Goal: Information Seeking & Learning: Get advice/opinions

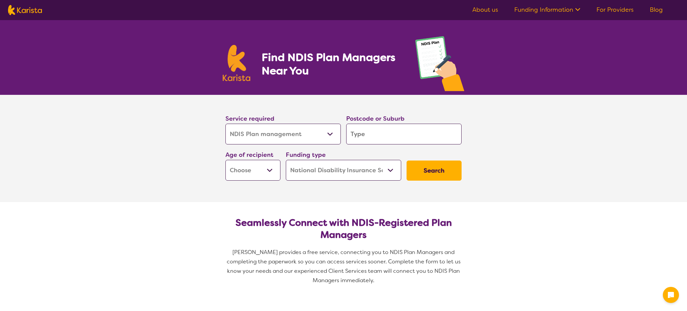
select select "NDIS Plan management"
select select "NDIS"
select select "NDIS Plan management"
select select "NDIS"
click at [368, 129] on input "search" at bounding box center [403, 134] width 115 height 21
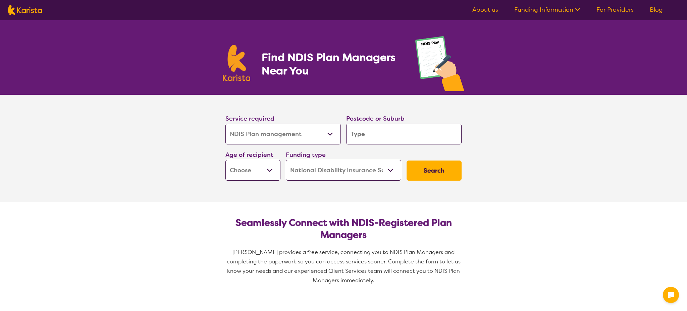
type input "2"
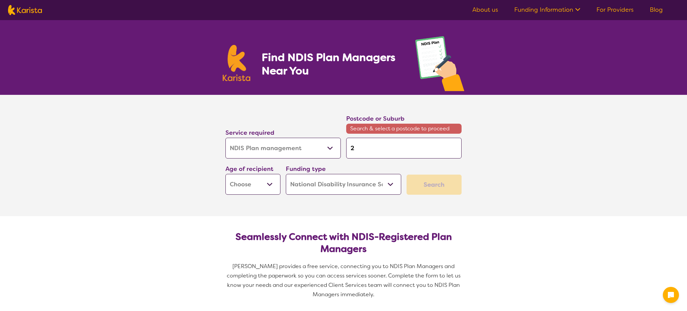
type input "22"
type input "221"
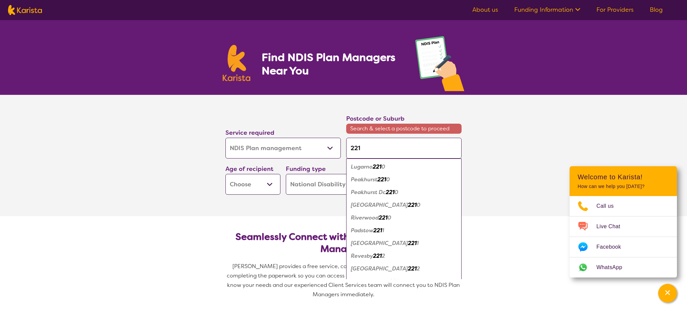
type input "2210"
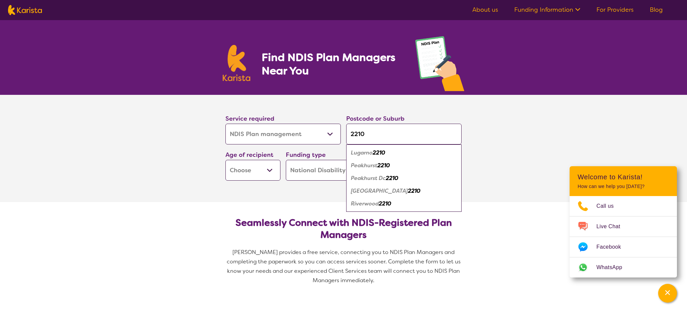
type input "22100"
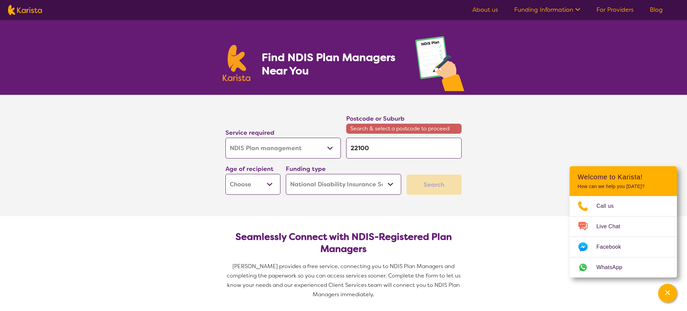
type input "22100"
click at [269, 185] on select "Early Childhood - 0 to 9 Child - 10 to 11 Adolescent - 12 to 17 Adult - 18 to 6…" at bounding box center [252, 184] width 55 height 21
click at [225, 174] on select "Early Childhood - 0 to 9 Child - 10 to 11 Adolescent - 12 to 17 Adult - 18 to 6…" at bounding box center [252, 184] width 55 height 21
click at [417, 186] on div "Search" at bounding box center [433, 185] width 55 height 20
click at [354, 187] on select "Home Care Package (HCP) National Disability Insurance Scheme (NDIS) I don't know" at bounding box center [343, 184] width 115 height 21
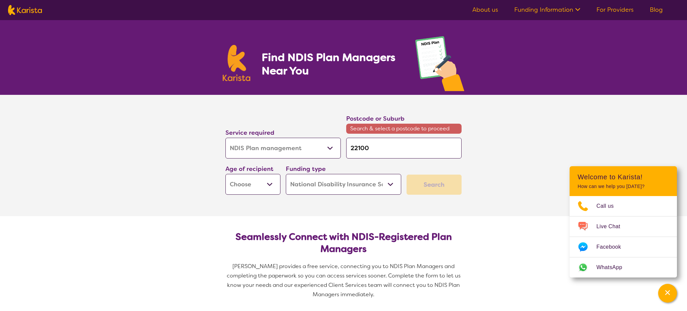
click at [286, 174] on select "Home Care Package (HCP) National Disability Insurance Scheme (NDIS) I don't know" at bounding box center [343, 184] width 115 height 21
click at [262, 179] on select "Early Childhood - 0 to 9 Child - 10 to 11 Adolescent - 12 to 17 Adult - 18 to 6…" at bounding box center [252, 184] width 55 height 21
select select "EC"
click at [225, 174] on select "Early Childhood - 0 to 9 Child - 10 to 11 Adolescent - 12 to 17 Adult - 18 to 6…" at bounding box center [252, 184] width 55 height 21
select select "EC"
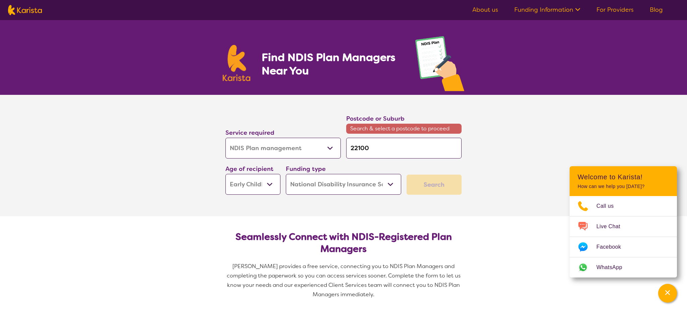
click at [271, 186] on select "Early Childhood - 0 to 9 Child - 10 to 11 Adolescent - 12 to 17 Adult - 18 to 6…" at bounding box center [252, 184] width 55 height 21
click at [369, 147] on input "22100" at bounding box center [403, 148] width 115 height 21
type input "2210"
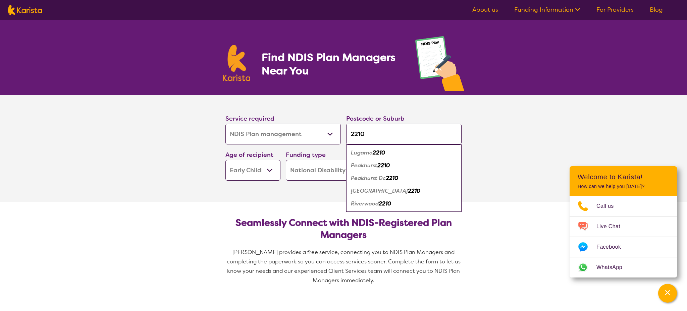
type input "2210"
click at [379, 203] on em "Riverwood" at bounding box center [365, 203] width 28 height 7
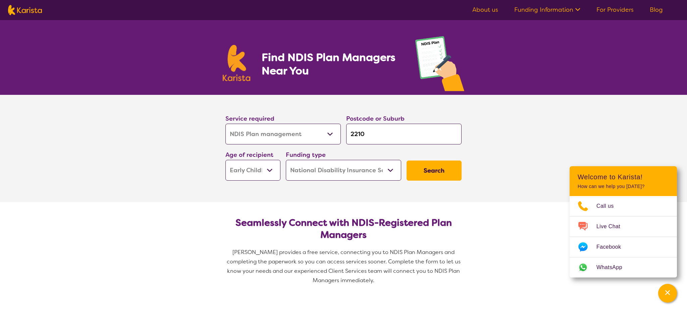
click at [413, 170] on button "Search" at bounding box center [433, 171] width 55 height 20
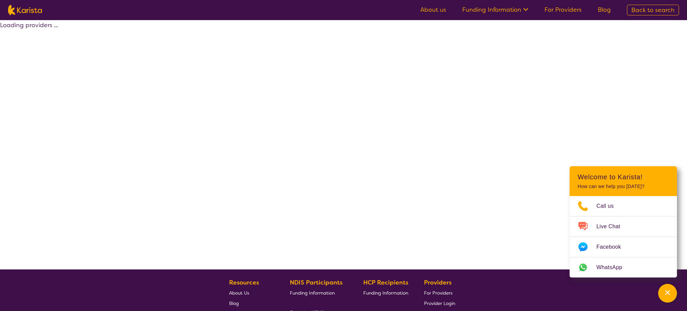
select select "by_score"
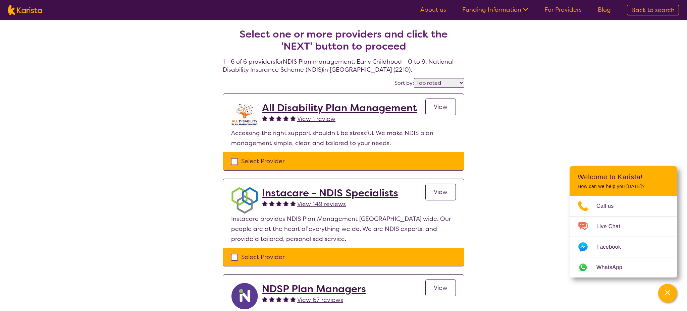
click at [445, 85] on select "Highly reviewed Top rated" at bounding box center [439, 83] width 50 height 10
select select "NDIS Plan management"
select select "EC"
select select "NDIS"
select select "NDIS Plan management"
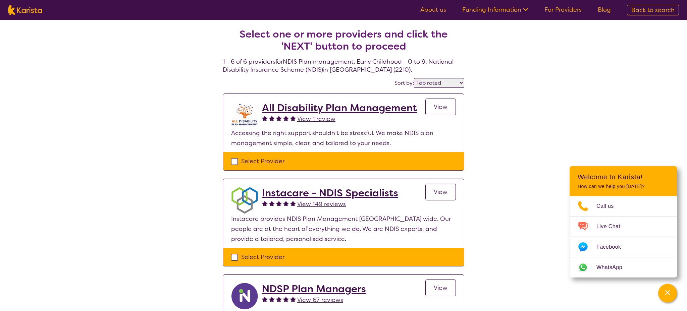
select select "EC"
select select "NDIS"
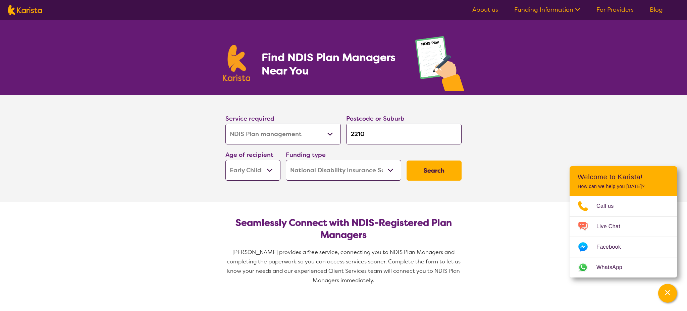
click at [249, 175] on select "Early Childhood - 0 to 9 Child - 10 to 11 Adolescent - 12 to 17 Adult - 18 to 6…" at bounding box center [252, 170] width 55 height 21
select select "AS"
click at [225, 160] on select "Early Childhood - 0 to 9 Child - 10 to 11 Adolescent - 12 to 17 Adult - 18 to 6…" at bounding box center [252, 170] width 55 height 21
select select "AS"
click at [433, 172] on button "Search" at bounding box center [433, 171] width 55 height 20
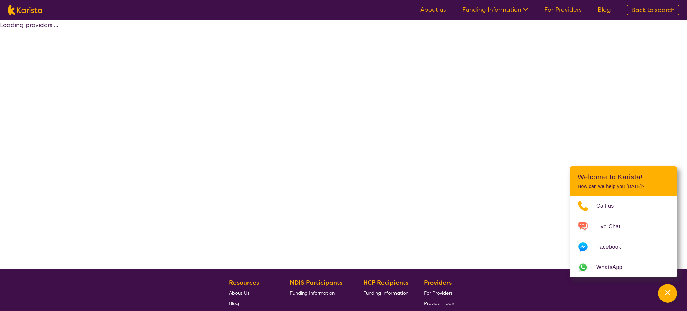
select select "by_score"
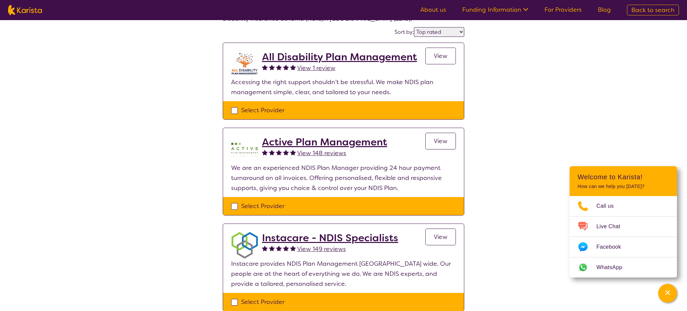
scroll to position [85, 0]
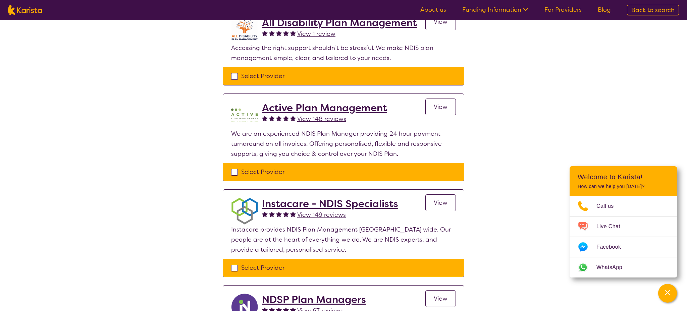
click at [313, 109] on h2 "Active Plan Management" at bounding box center [324, 108] width 125 height 12
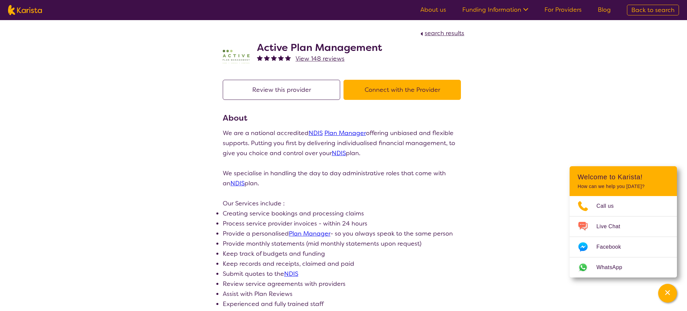
scroll to position [85, 0]
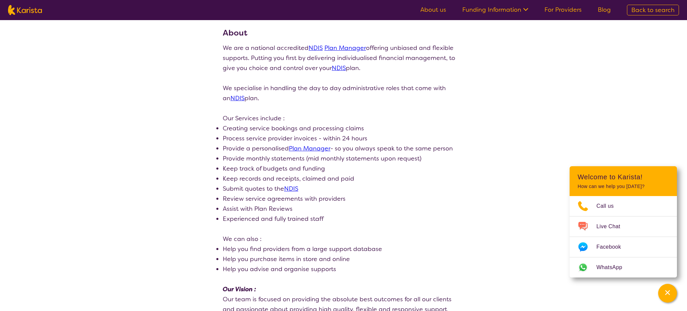
select select "by_score"
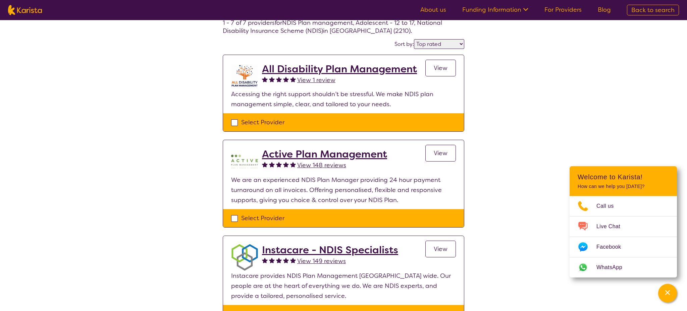
scroll to position [33, 0]
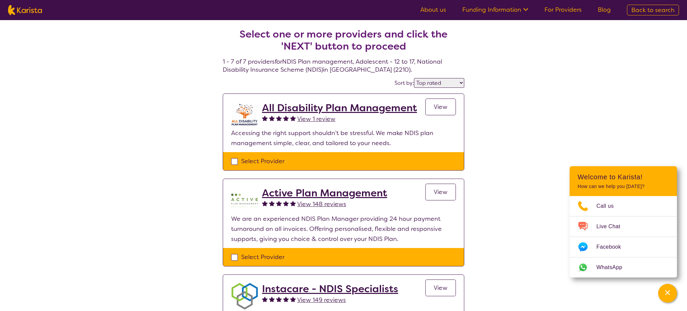
select select "NDIS Plan management"
select select "AS"
select select "NDIS"
select select "NDIS Plan management"
select select "AS"
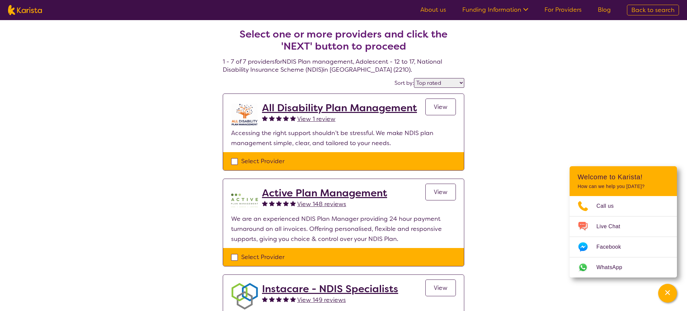
select select "NDIS"
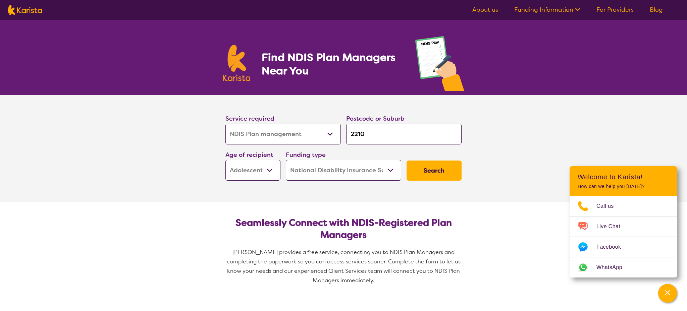
click at [274, 173] on select "Early Childhood - 0 to 9 Child - 10 to 11 Adolescent - 12 to 17 Adult - 18 to 6…" at bounding box center [252, 170] width 55 height 21
select select
click at [225, 160] on select "Early Childhood - 0 to 9 Child - 10 to 11 Adolescent - 12 to 17 Adult - 18 to 6…" at bounding box center [252, 170] width 55 height 21
select select
click at [430, 174] on button "Search" at bounding box center [433, 171] width 55 height 20
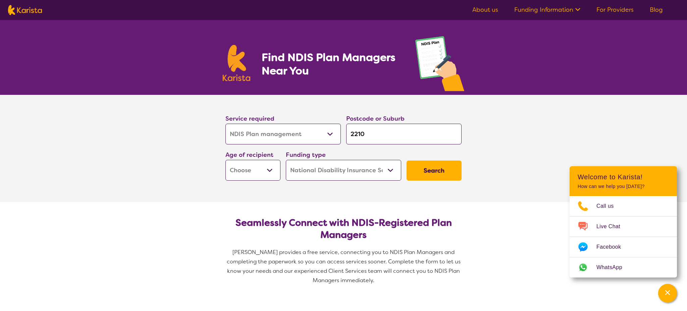
scroll to position [1, 0]
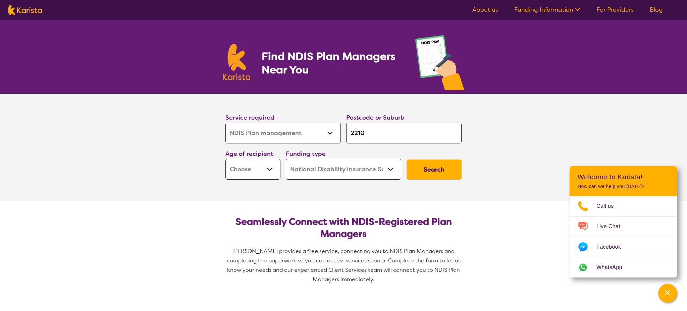
click at [272, 168] on select "Early Childhood - 0 to 9 Child - 10 to 11 Adolescent - 12 to 17 Adult - 18 to 6…" at bounding box center [252, 169] width 55 height 21
select select "EC"
click at [225, 159] on select "Early Childhood - 0 to 9 Child - 10 to 11 Adolescent - 12 to 17 Adult - 18 to 6…" at bounding box center [252, 169] width 55 height 21
select select "EC"
click at [448, 173] on button "Search" at bounding box center [433, 170] width 55 height 20
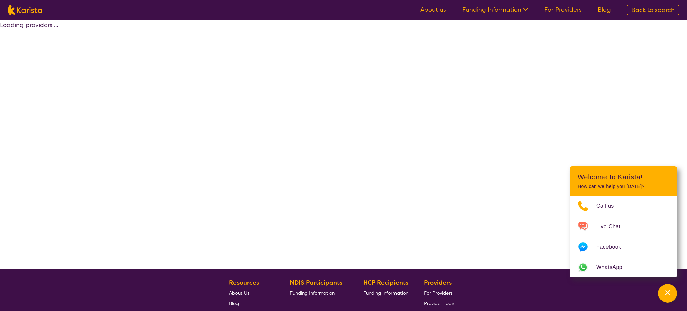
select select "by_score"
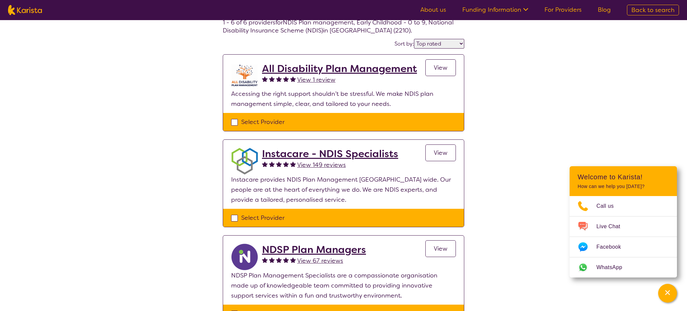
scroll to position [39, 0]
click at [388, 69] on h2 "All Disability Plan Management" at bounding box center [339, 69] width 155 height 12
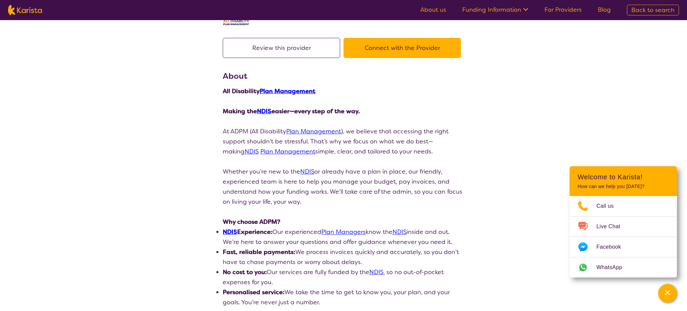
scroll to position [43, 0]
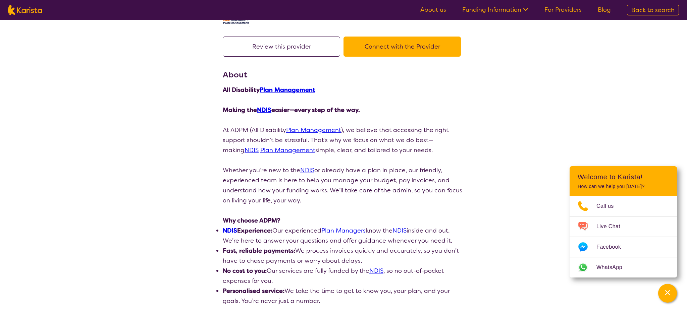
click at [380, 46] on button "Connect with the Provider" at bounding box center [401, 47] width 117 height 20
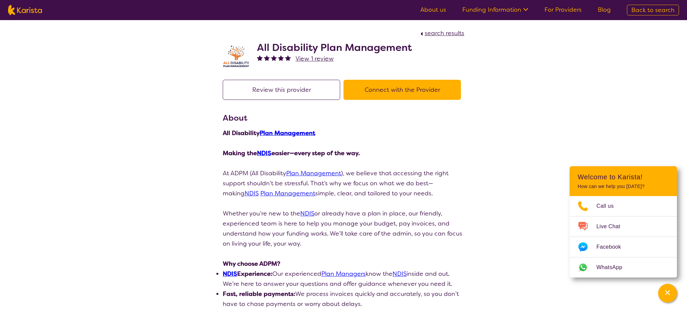
scroll to position [39, 0]
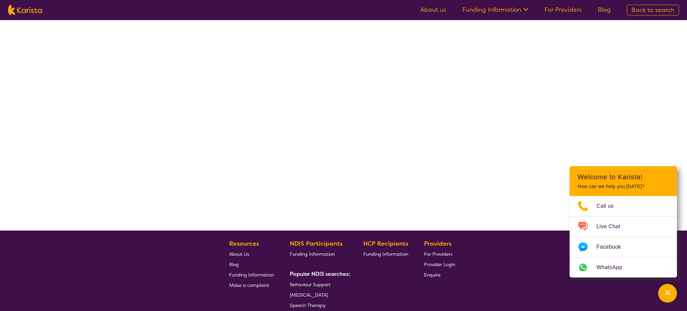
select select "by_score"
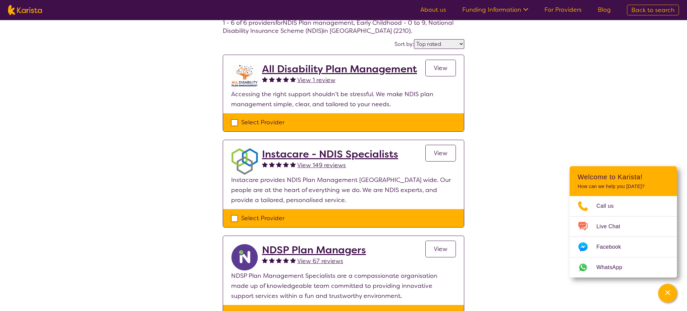
click at [327, 249] on h2 "NDSP Plan Managers" at bounding box center [314, 250] width 104 height 12
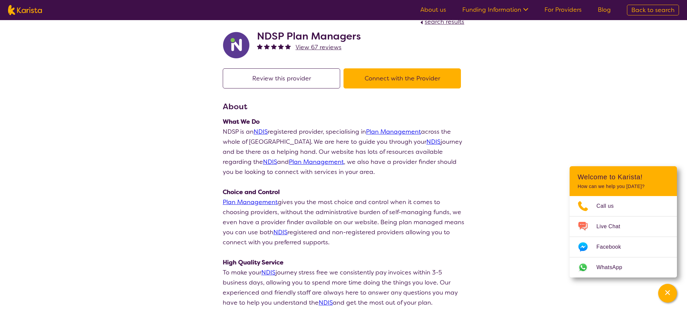
scroll to position [18, 0]
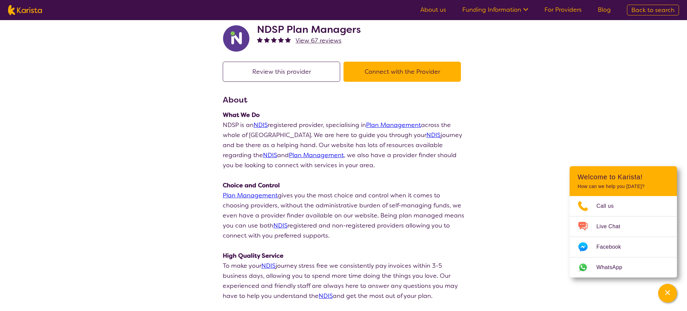
click at [389, 62] on button "Connect with the Provider" at bounding box center [401, 72] width 117 height 20
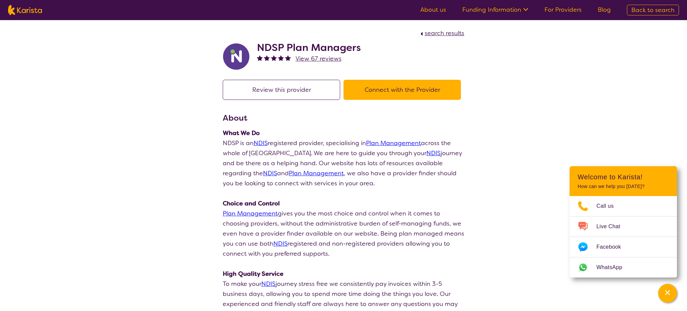
select select "by_score"
